Goal: Task Accomplishment & Management: Manage account settings

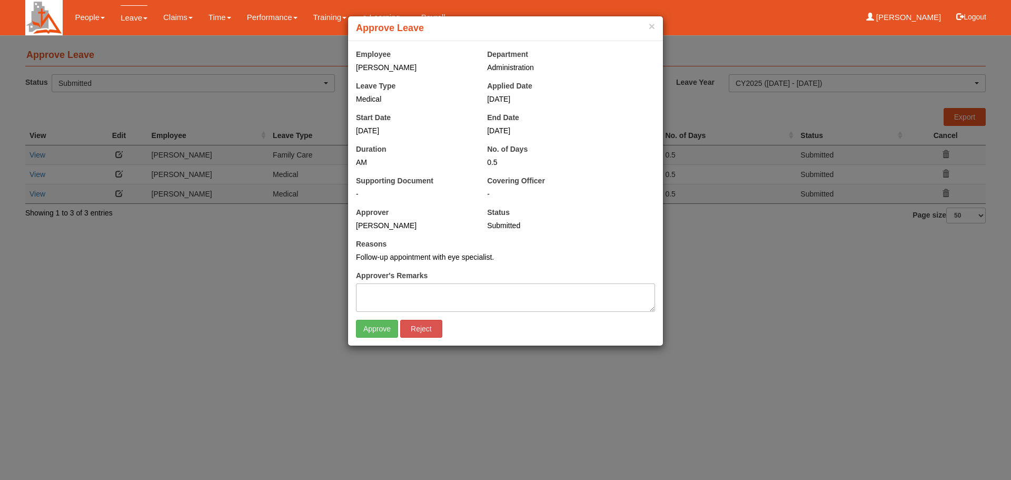
select select "50"
click at [374, 333] on input "Approve" at bounding box center [377, 329] width 42 height 18
select select "50"
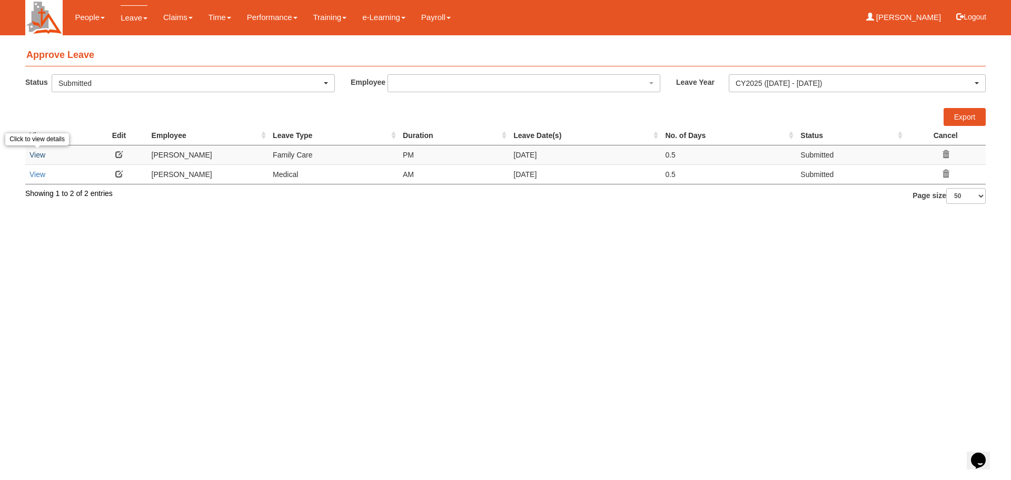
click at [36, 158] on link "View" at bounding box center [37, 155] width 16 height 8
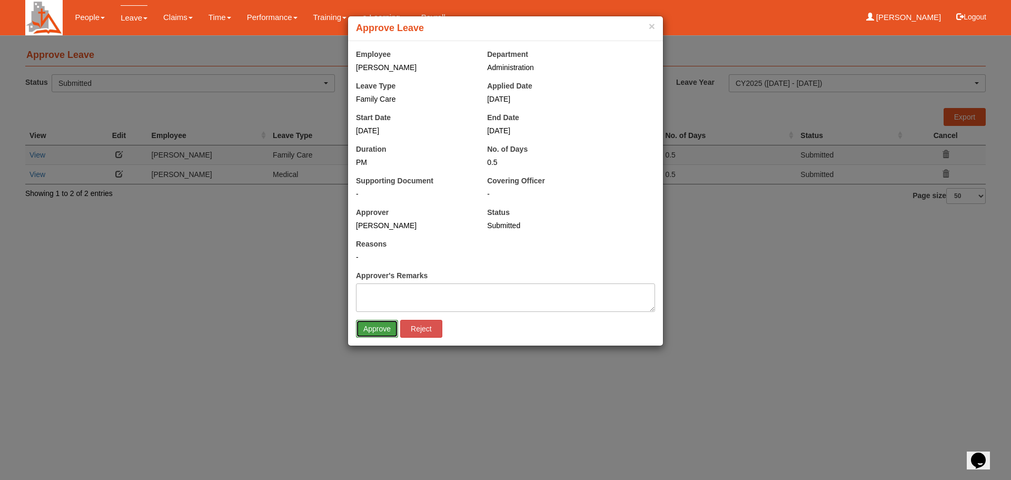
click at [382, 328] on input "Approve" at bounding box center [377, 329] width 42 height 18
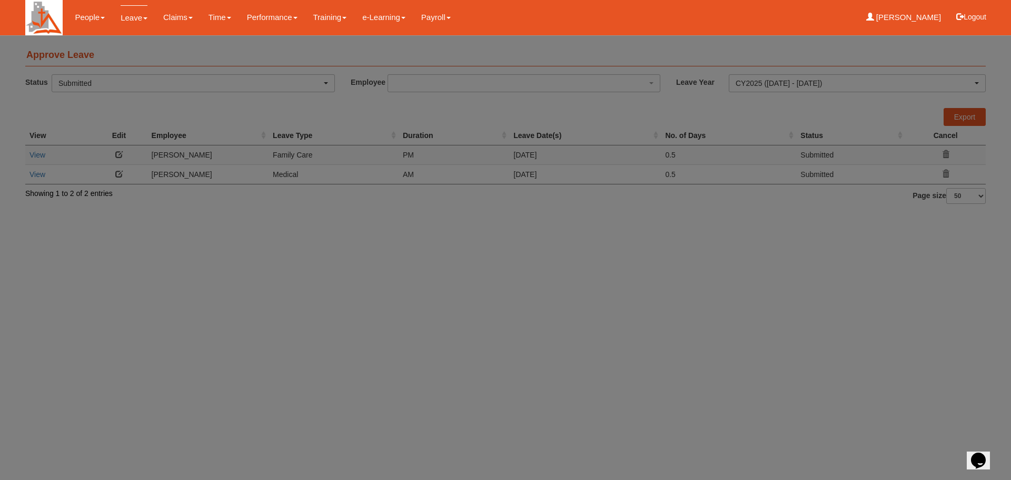
select select "50"
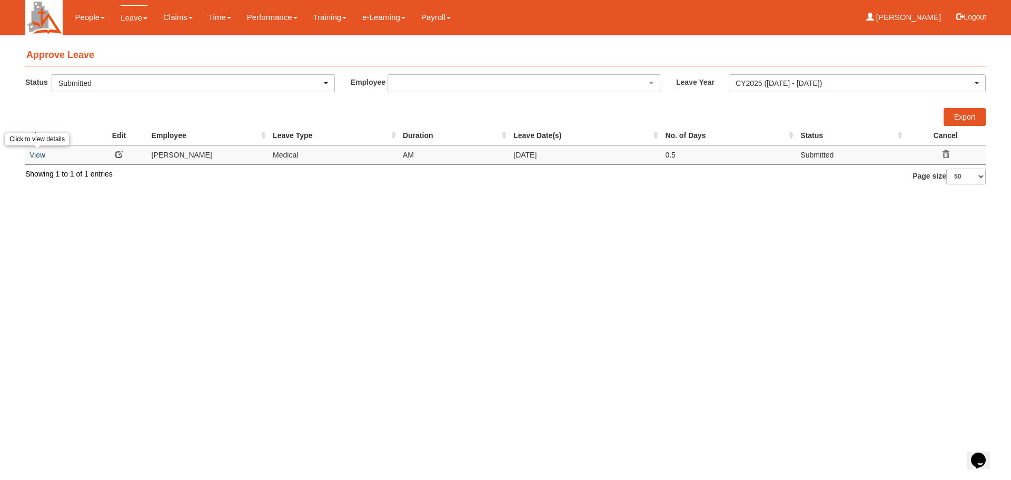
click at [30, 155] on link "View" at bounding box center [37, 155] width 16 height 8
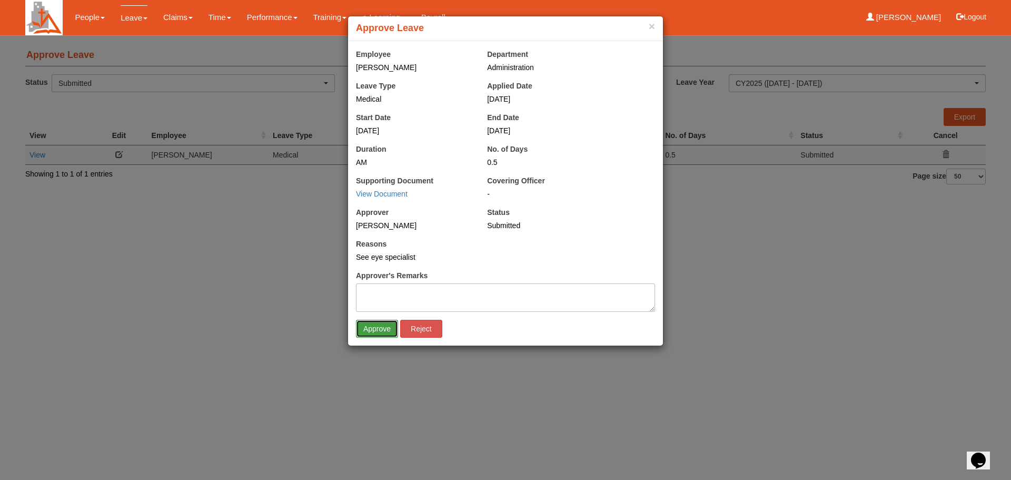
click at [381, 332] on input "Approve" at bounding box center [377, 329] width 42 height 18
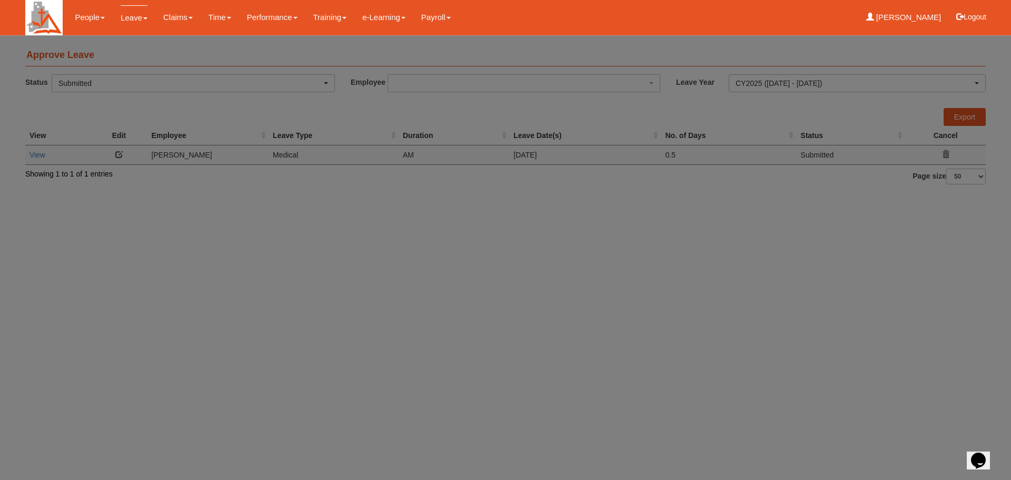
select select "50"
